Goal: Navigation & Orientation: Find specific page/section

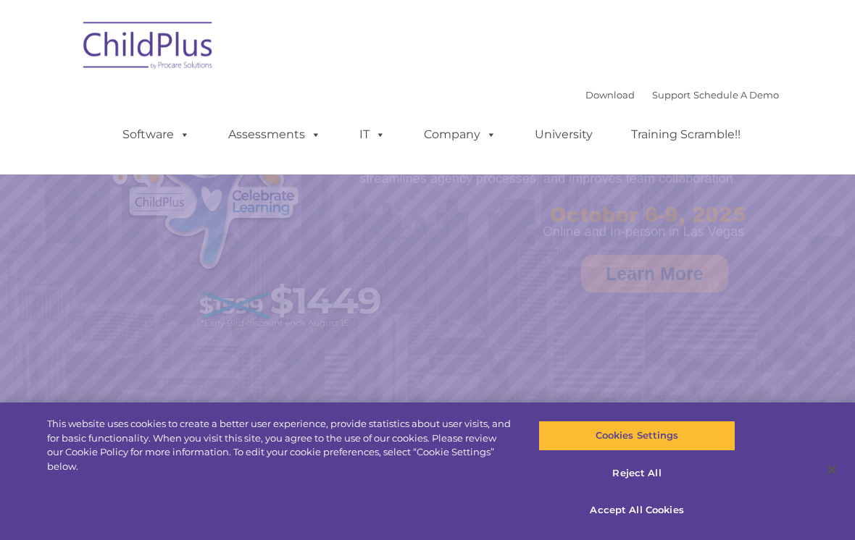
select select "MEDIUM"
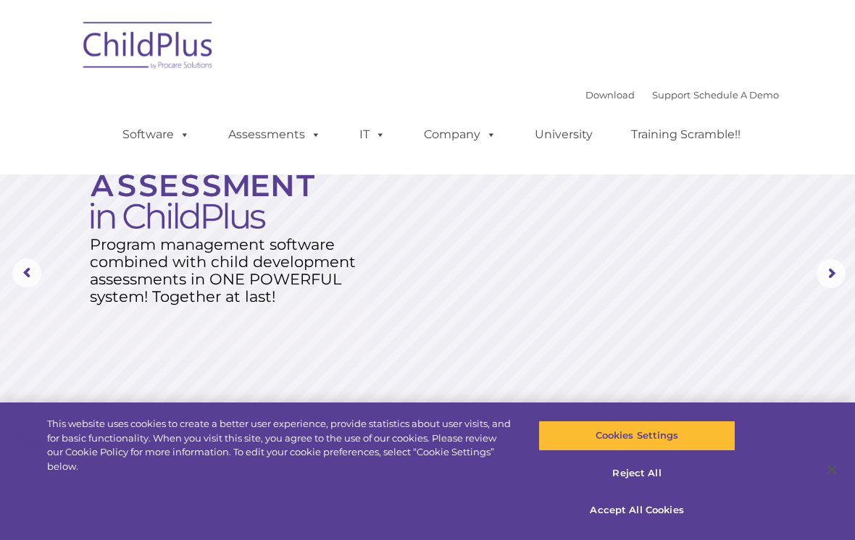
click at [164, 46] on img at bounding box center [148, 48] width 145 height 72
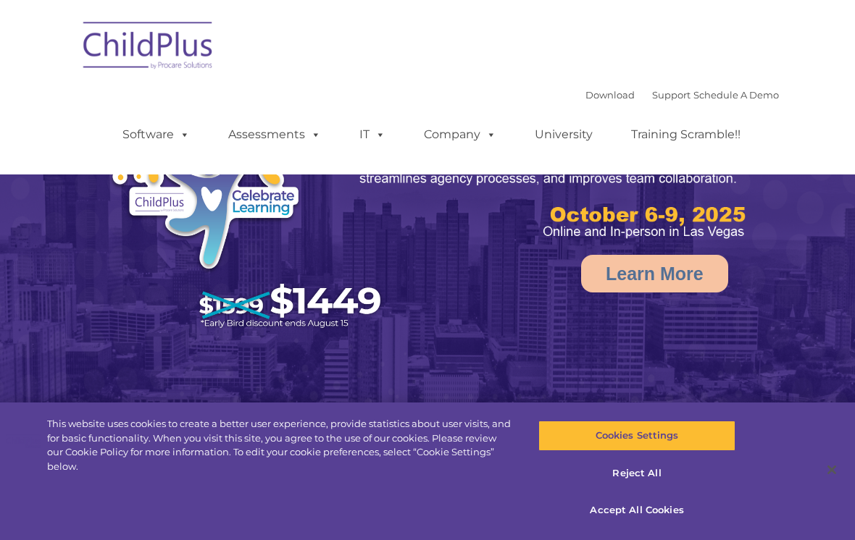
select select "MEDIUM"
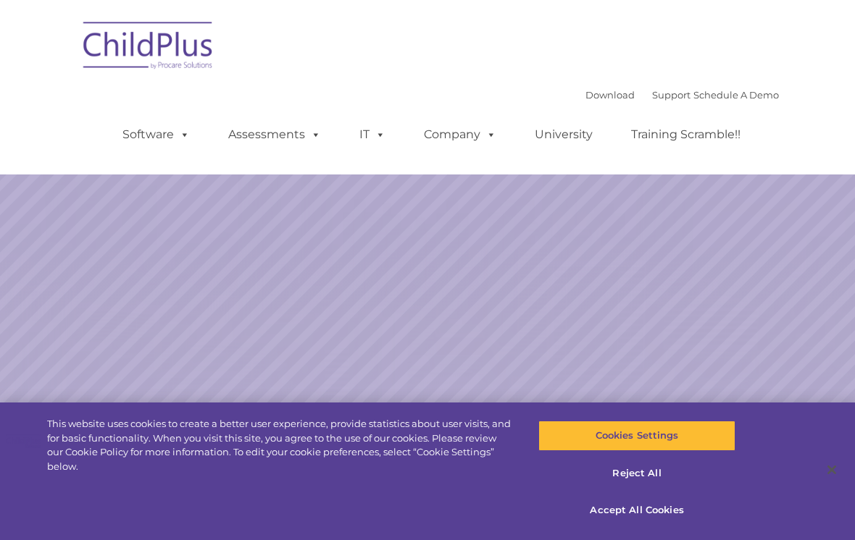
scroll to position [9, 0]
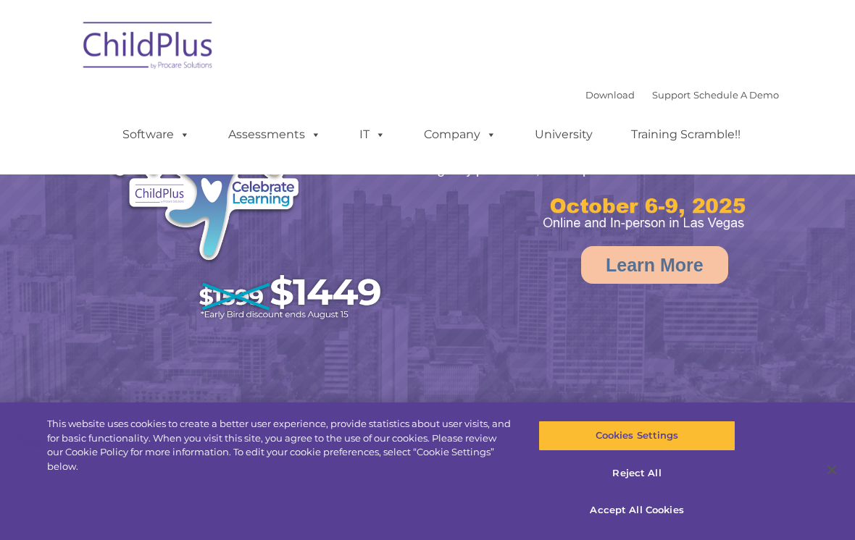
select select "MEDIUM"
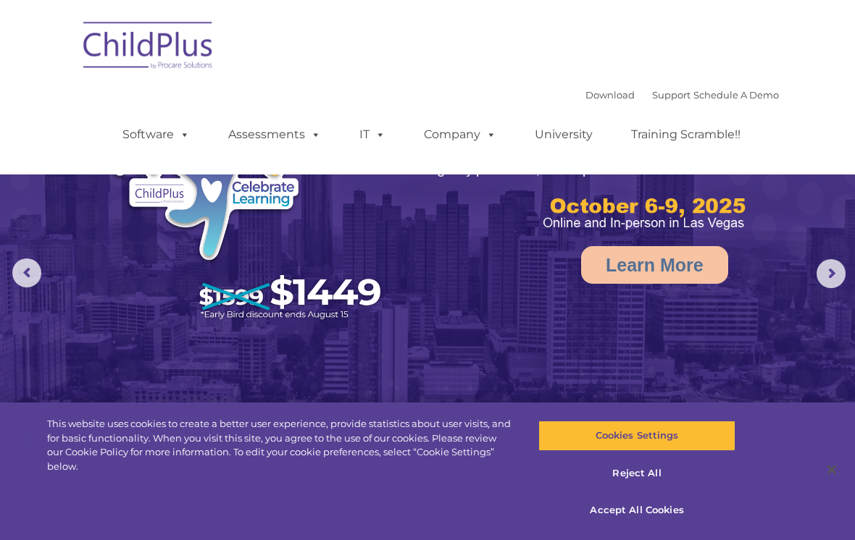
scroll to position [0, 0]
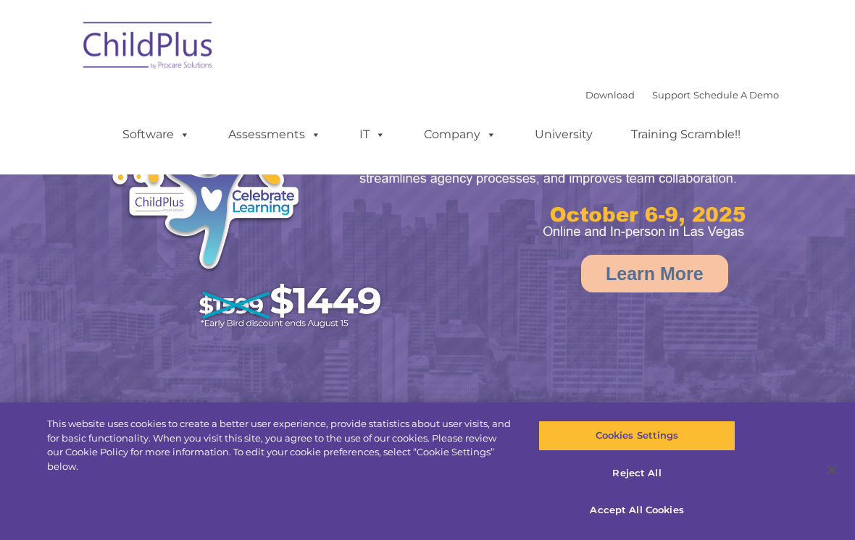
select select "MEDIUM"
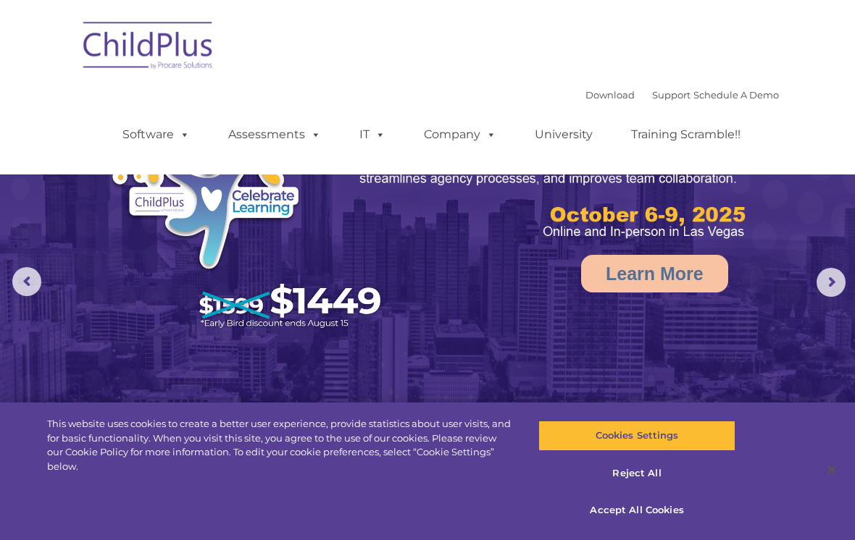
click at [290, 137] on link "Assessments" at bounding box center [275, 134] width 122 height 29
click at [343, 45] on div "Download Support | Schedule A Demo  MENU MENU Software ChildPlus: The original…" at bounding box center [427, 87] width 703 height 153
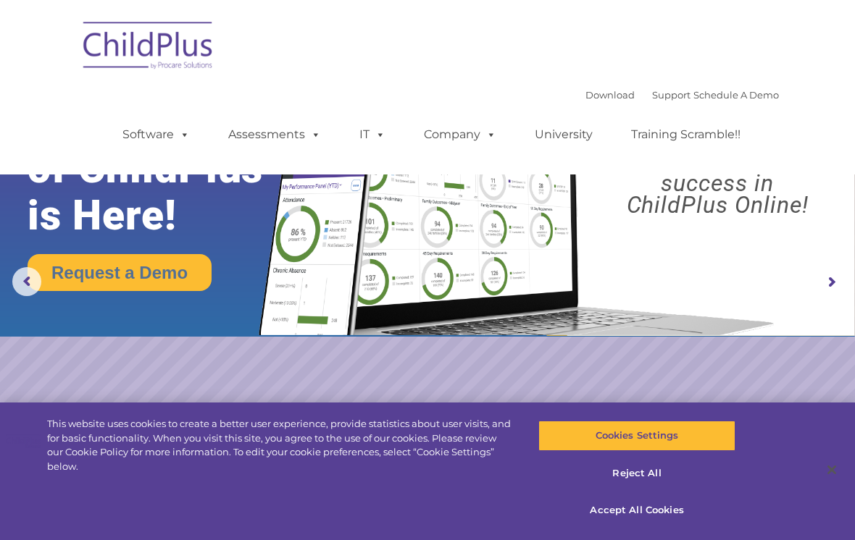
click at [372, 141] on span at bounding box center [377, 134] width 16 height 14
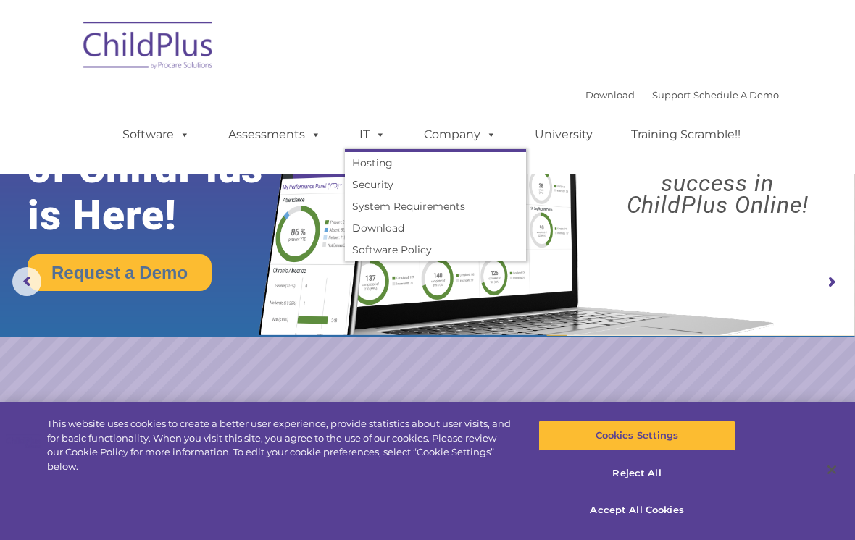
click at [407, 59] on div "Download Support | Schedule A Demo  MENU MENU Software ChildPlus: The original…" at bounding box center [427, 87] width 703 height 153
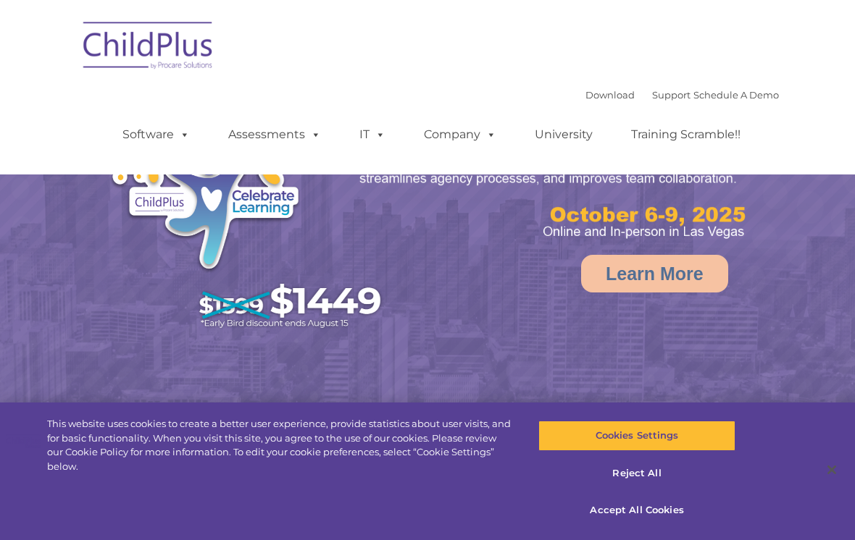
select select "MEDIUM"
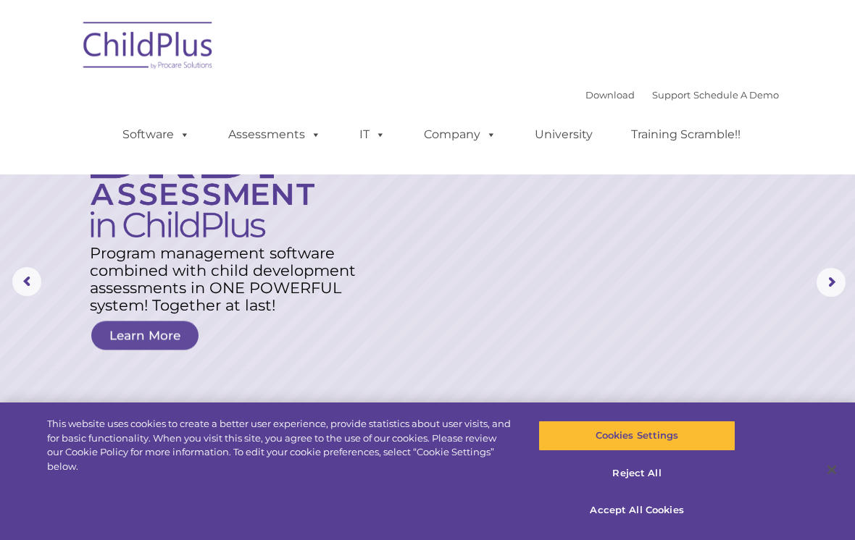
click at [41, 262] on rs-layer at bounding box center [427, 282] width 855 height 565
click at [41, 273] on rs-arrow at bounding box center [26, 281] width 29 height 29
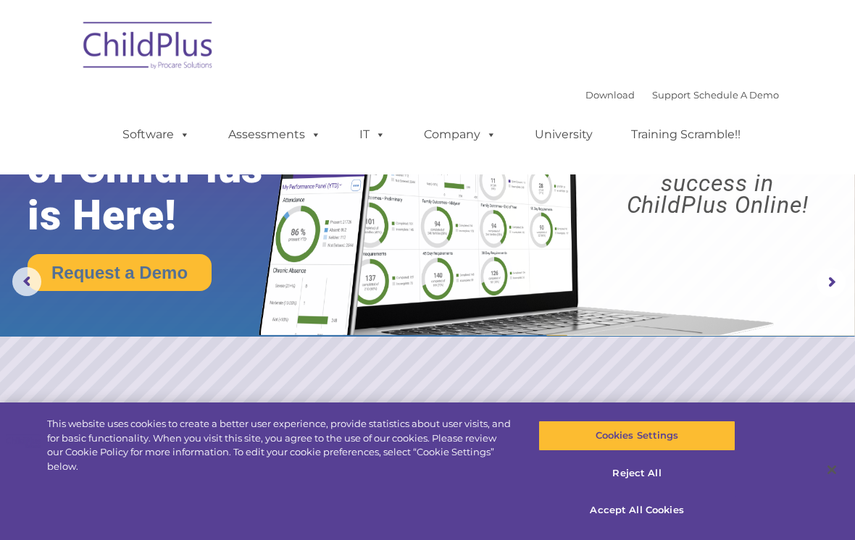
click at [29, 279] on rs-arrow at bounding box center [26, 281] width 29 height 29
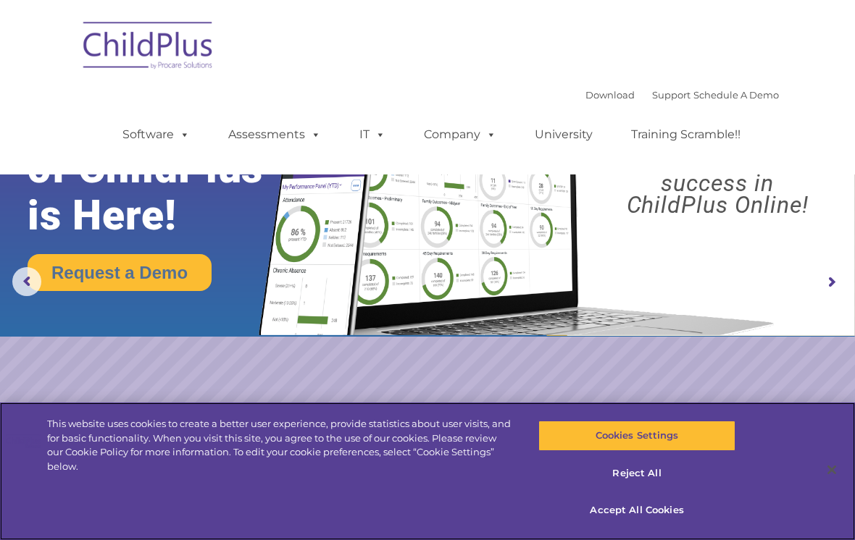
click at [637, 434] on button "Cookies Settings" at bounding box center [636, 436] width 196 height 30
